Goal: Task Accomplishment & Management: Manage account settings

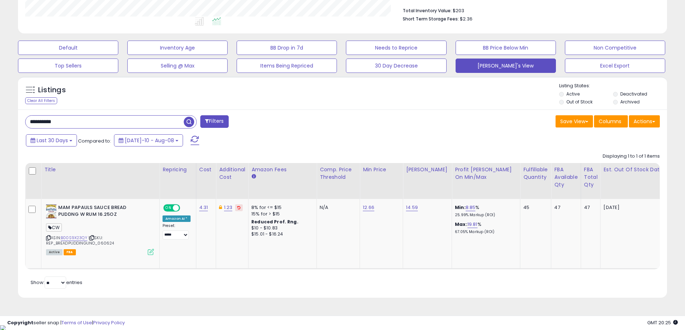
scroll to position [0, 550]
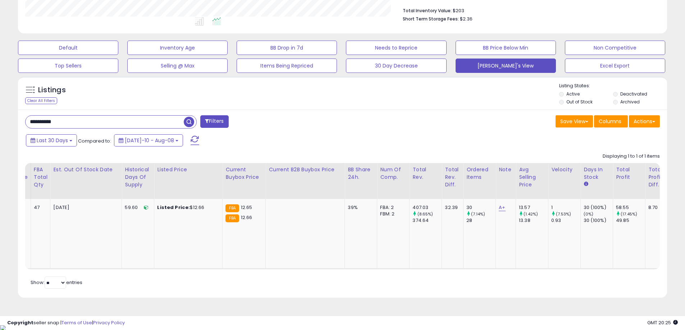
click at [654, 26] on div "Total Inventory Value: $203 Short Term Storage Fees: $2.36" at bounding box center [531, 13] width 258 height 28
click at [38, 118] on input "**********" at bounding box center [105, 122] width 158 height 13
paste input "text"
type input "**********"
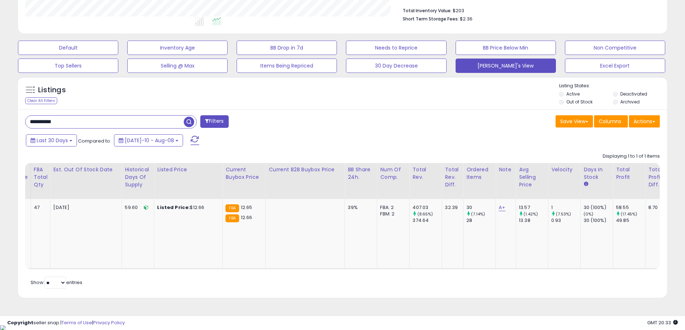
click at [195, 122] on button "button" at bounding box center [189, 121] width 13 height 11
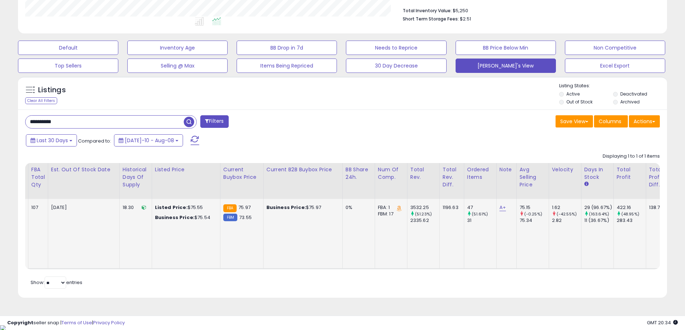
scroll to position [147, 377]
click at [72, 139] on button "Last 30 Days" at bounding box center [51, 140] width 51 height 12
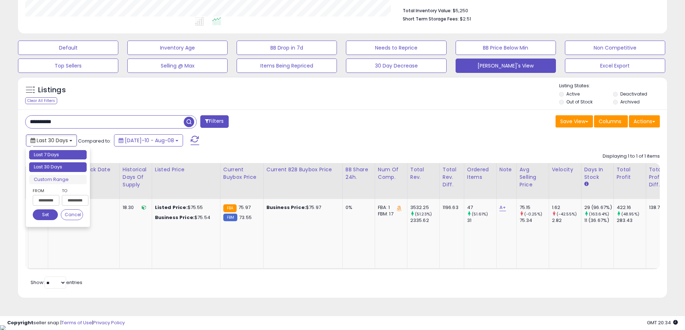
type input "**********"
click at [62, 159] on li "Last 7 Days" at bounding box center [58, 155] width 58 height 10
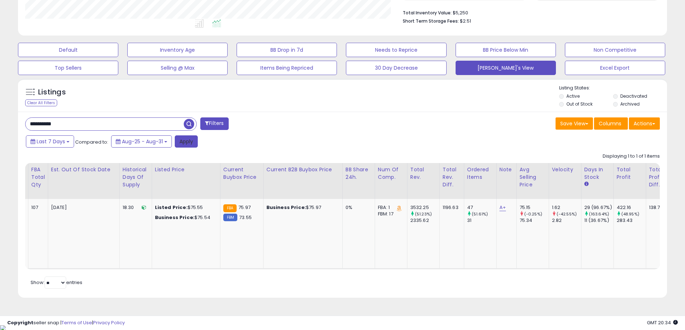
click at [188, 143] on button "Apply" at bounding box center [186, 142] width 23 height 12
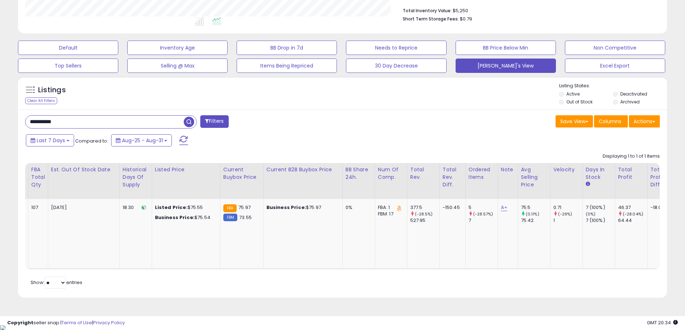
drag, startPoint x: 404, startPoint y: 276, endPoint x: 431, endPoint y: 273, distance: 27.2
click at [429, 274] on div "Retrieving listings data.. Displaying 1 to 1 of 1 items Title Repricing" at bounding box center [342, 221] width 635 height 142
click at [433, 268] on td "377.5 (-28.5%) 527.95" at bounding box center [423, 234] width 32 height 70
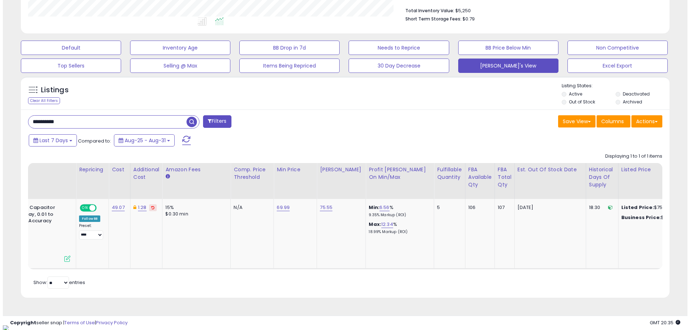
scroll to position [0, 0]
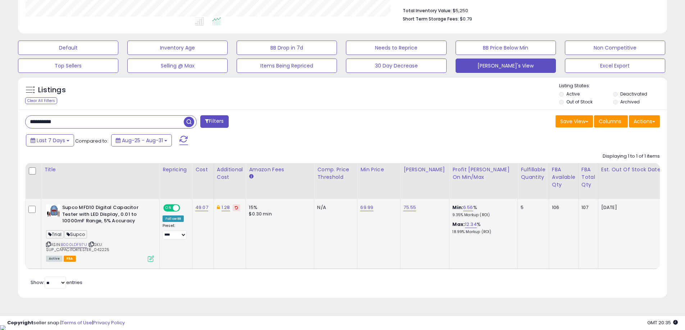
click at [150, 261] on icon at bounding box center [151, 259] width 6 height 6
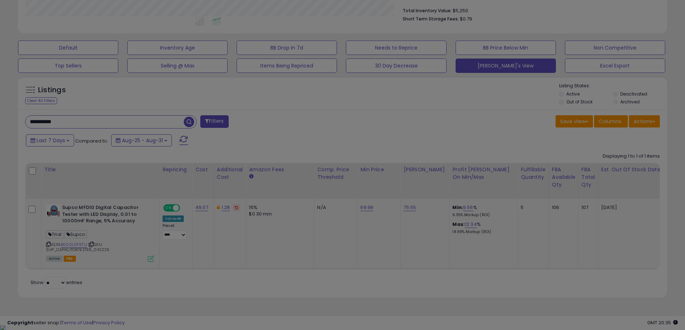
scroll to position [147, 380]
select select "*******"
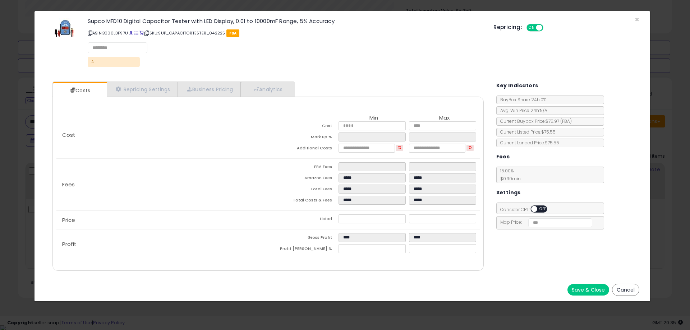
select select "*********"
click at [152, 86] on link "Repricing Settings" at bounding box center [142, 89] width 71 height 15
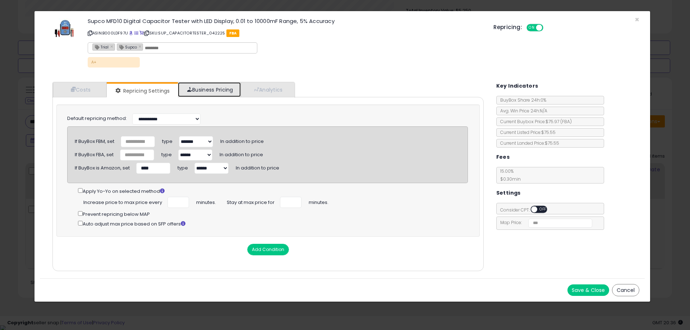
click at [215, 82] on link "Business Pricing" at bounding box center [209, 89] width 63 height 15
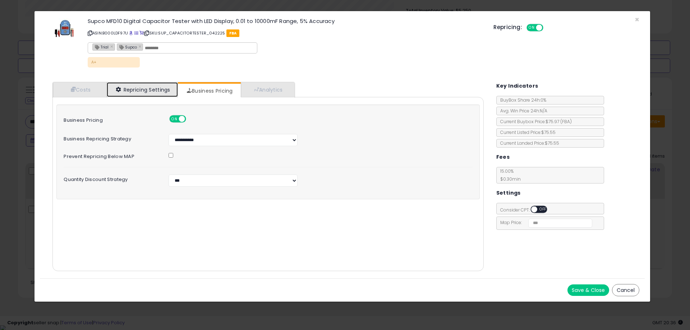
click at [148, 89] on link "Repricing Settings" at bounding box center [142, 89] width 71 height 15
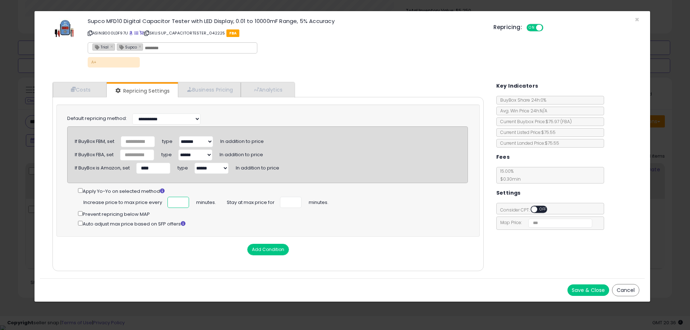
drag, startPoint x: 177, startPoint y: 200, endPoint x: 225, endPoint y: 206, distance: 49.2
click at [225, 206] on div "Increase price to max price every *** minutes. Stay at max price for ** minutes." at bounding box center [273, 202] width 390 height 11
click at [258, 212] on div "Prevent repricing below MAP" at bounding box center [273, 214] width 390 height 8
click at [630, 21] on div "Supco MFD10 Digital Capacitor Tester with LED Display, 0.01 to 10000mF Range, 5…" at bounding box center [342, 44] width 605 height 55
click at [636, 20] on span "×" at bounding box center [637, 19] width 5 height 10
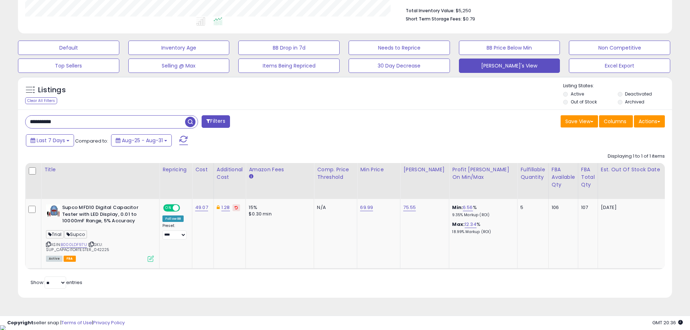
scroll to position [359456, 359227]
click at [147, 258] on div "Active FBA" at bounding box center [100, 258] width 108 height 5
click at [149, 257] on icon at bounding box center [151, 259] width 6 height 6
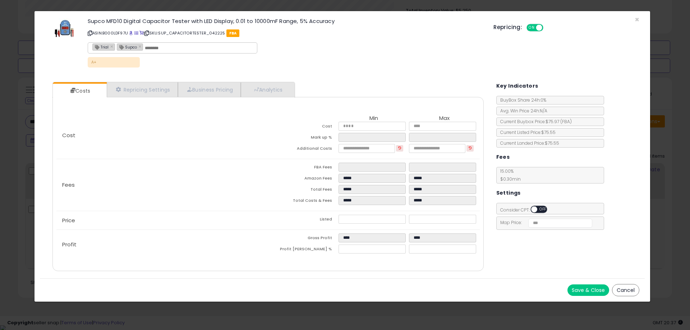
click at [663, 31] on div "× Close Supco MFD10 Digital Capacitor Tester with LED Display, 0.01 to 10000mF …" at bounding box center [345, 165] width 690 height 330
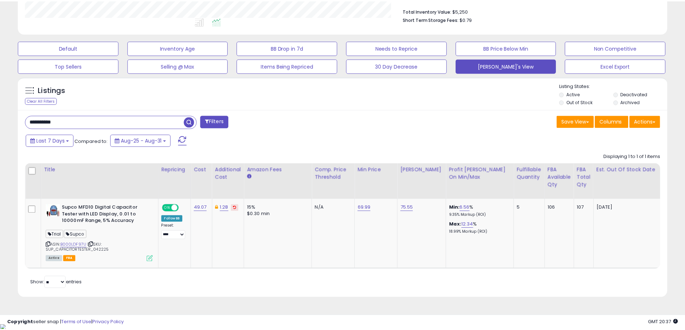
scroll to position [359456, 359227]
